Goal: Task Accomplishment & Management: Manage account settings

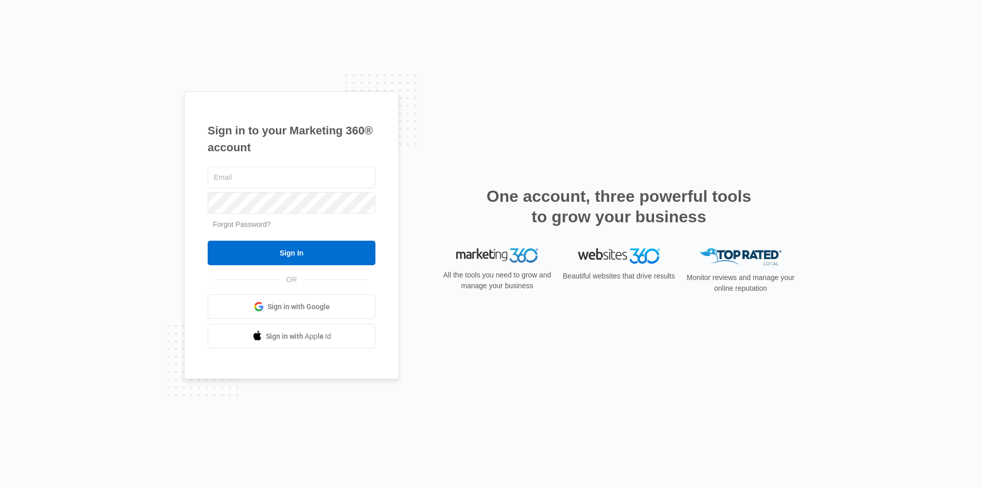
type input "[EMAIL_ADDRESS][DOMAIN_NAME]"
click at [318, 252] on input "Sign In" at bounding box center [292, 253] width 168 height 25
